Goal: Task Accomplishment & Management: Manage account settings

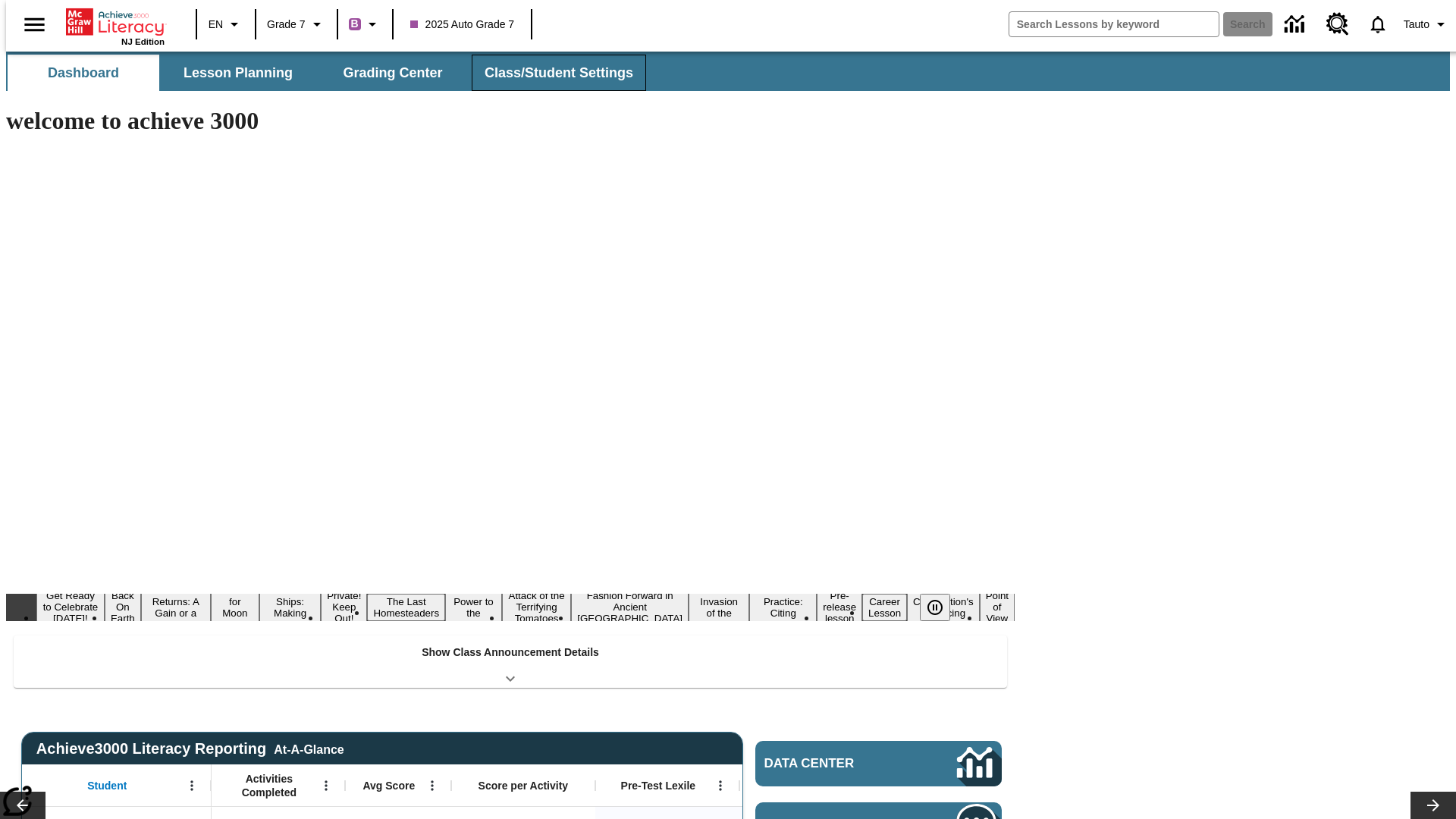
click at [551, 72] on span "Class/Student Settings" at bounding box center [559, 72] width 149 height 17
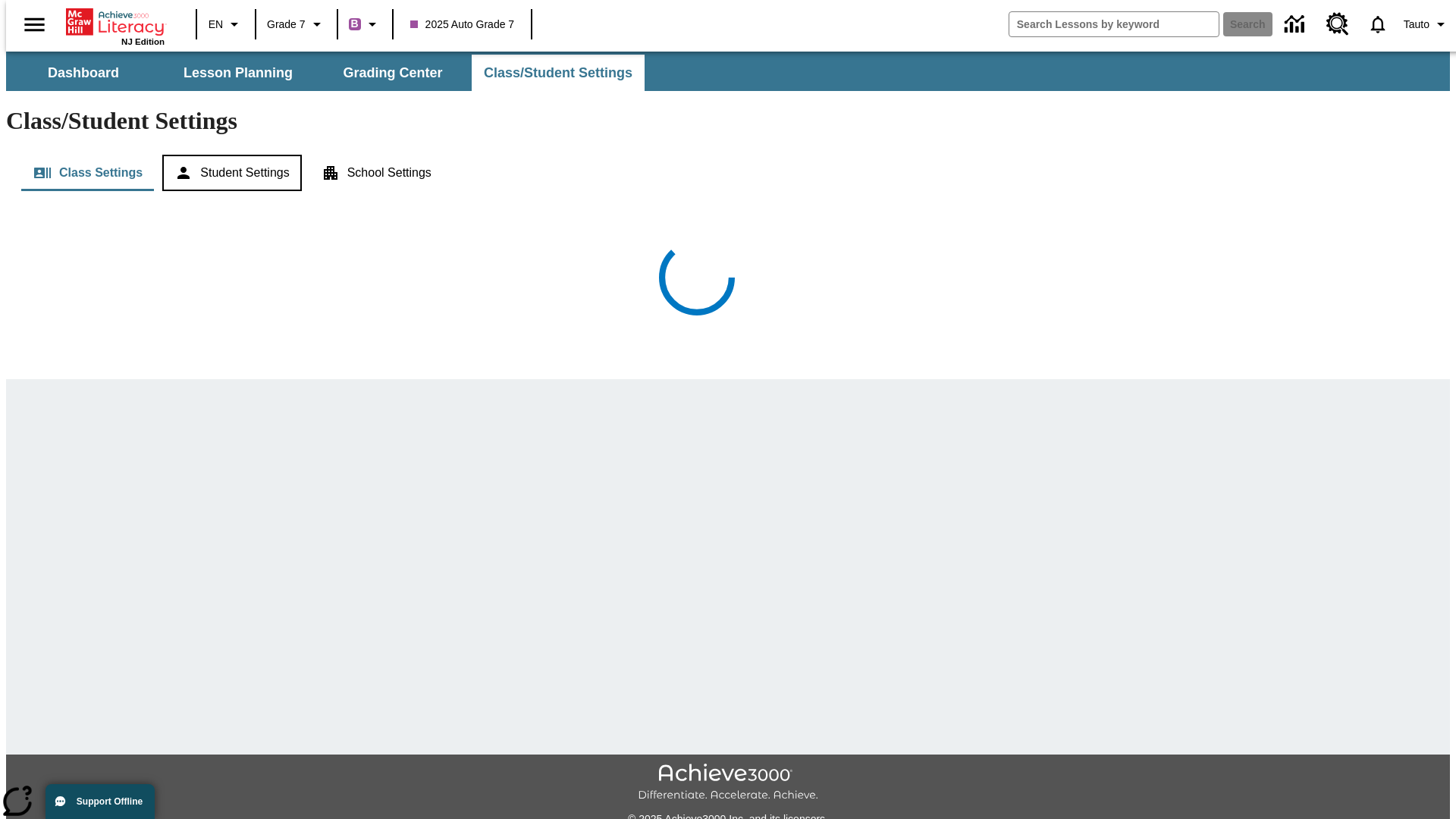
click at [227, 155] on button "Student Settings" at bounding box center [231, 173] width 139 height 37
